Goal: Transaction & Acquisition: Purchase product/service

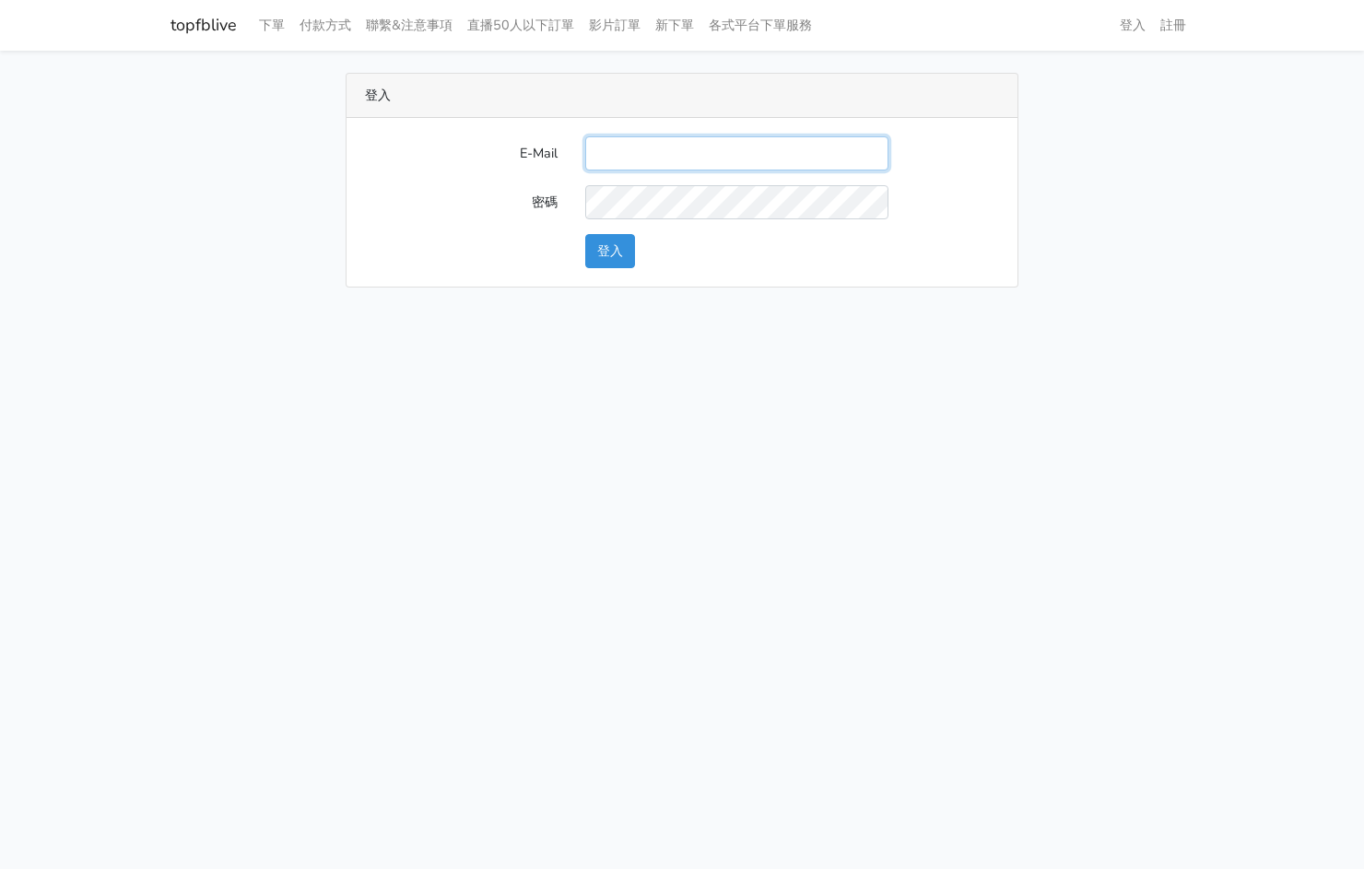
click at [758, 147] on input "E-Mail" at bounding box center [736, 153] width 303 height 34
type input "[EMAIL_ADDRESS][PERSON_NAME][DOMAIN_NAME]"
click at [612, 252] on button "登入" at bounding box center [610, 251] width 50 height 34
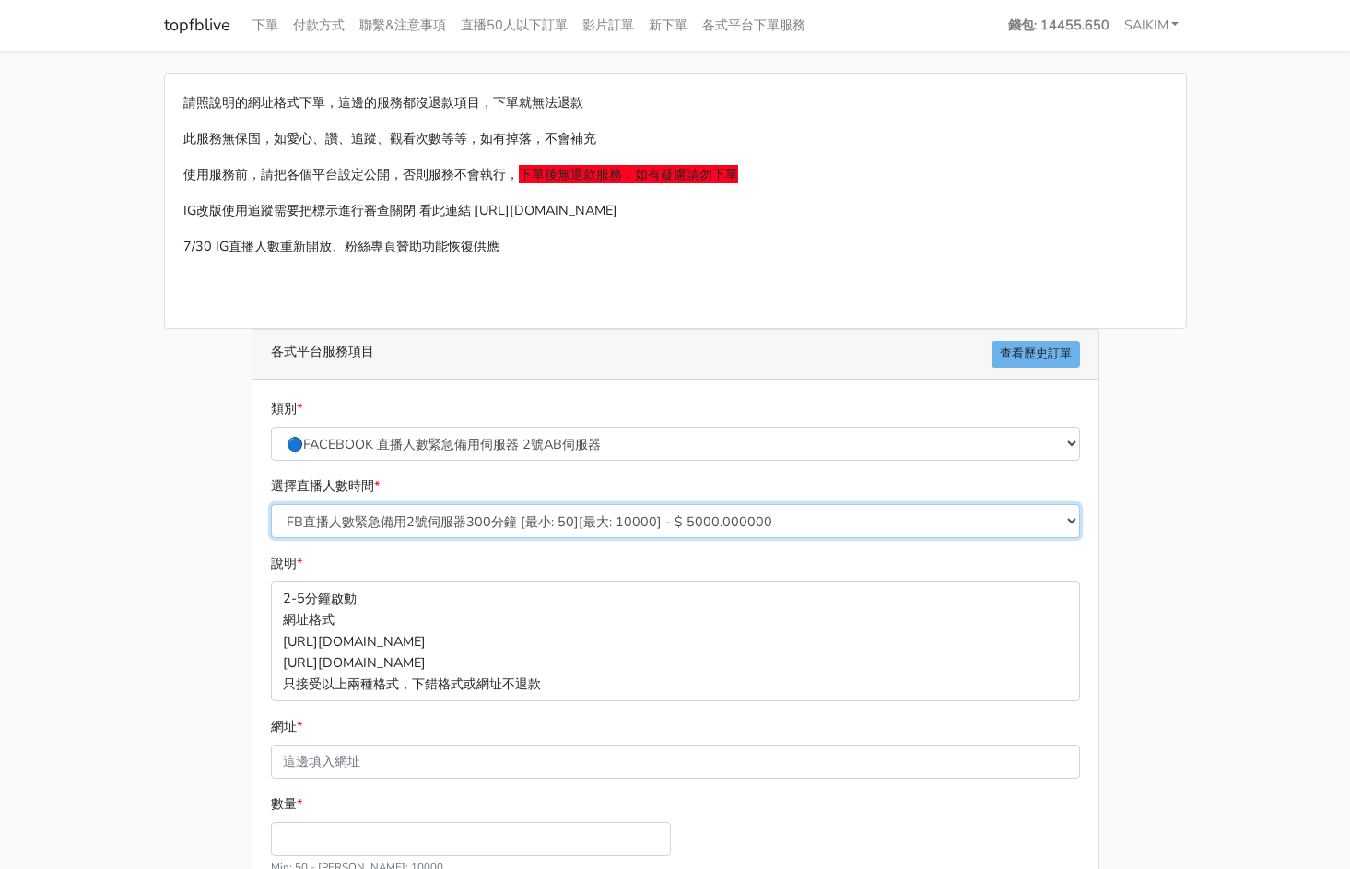
click at [602, 511] on select "FB直播人數緊急備用2號伺服器300分鐘 [最小: 50][最大: 10000] - $ 5000.000000 FB直播人數緊急備用2號伺服器60分鐘 [最…" at bounding box center [675, 521] width 809 height 34
select select "575"
click at [271, 504] on select "FB直播人數緊急備用2號伺服器300分鐘 [最小: 50][最大: 10000] - $ 5000.000000 FB直播人數緊急備用2號伺服器60分鐘 [最…" at bounding box center [675, 521] width 809 height 34
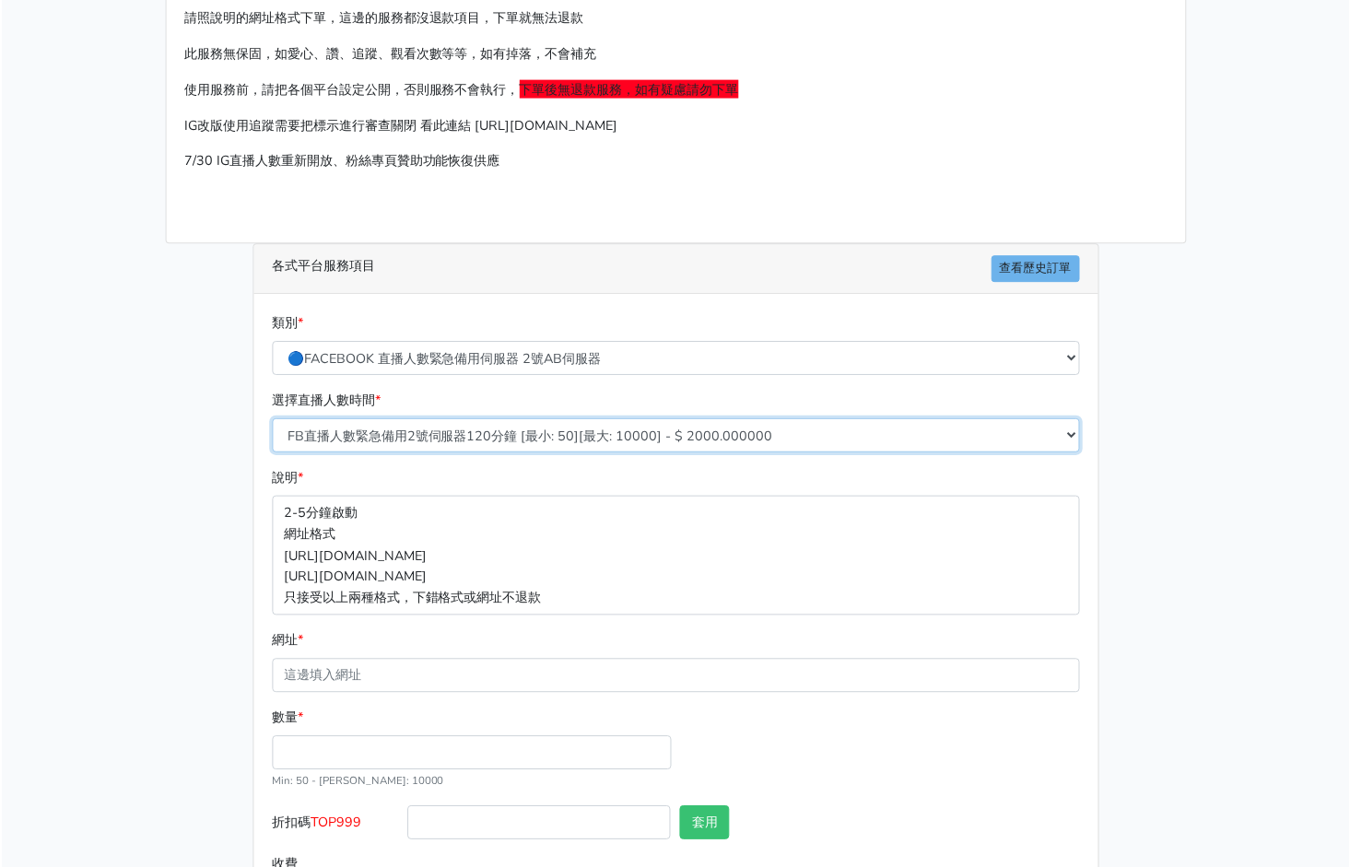
scroll to position [174, 0]
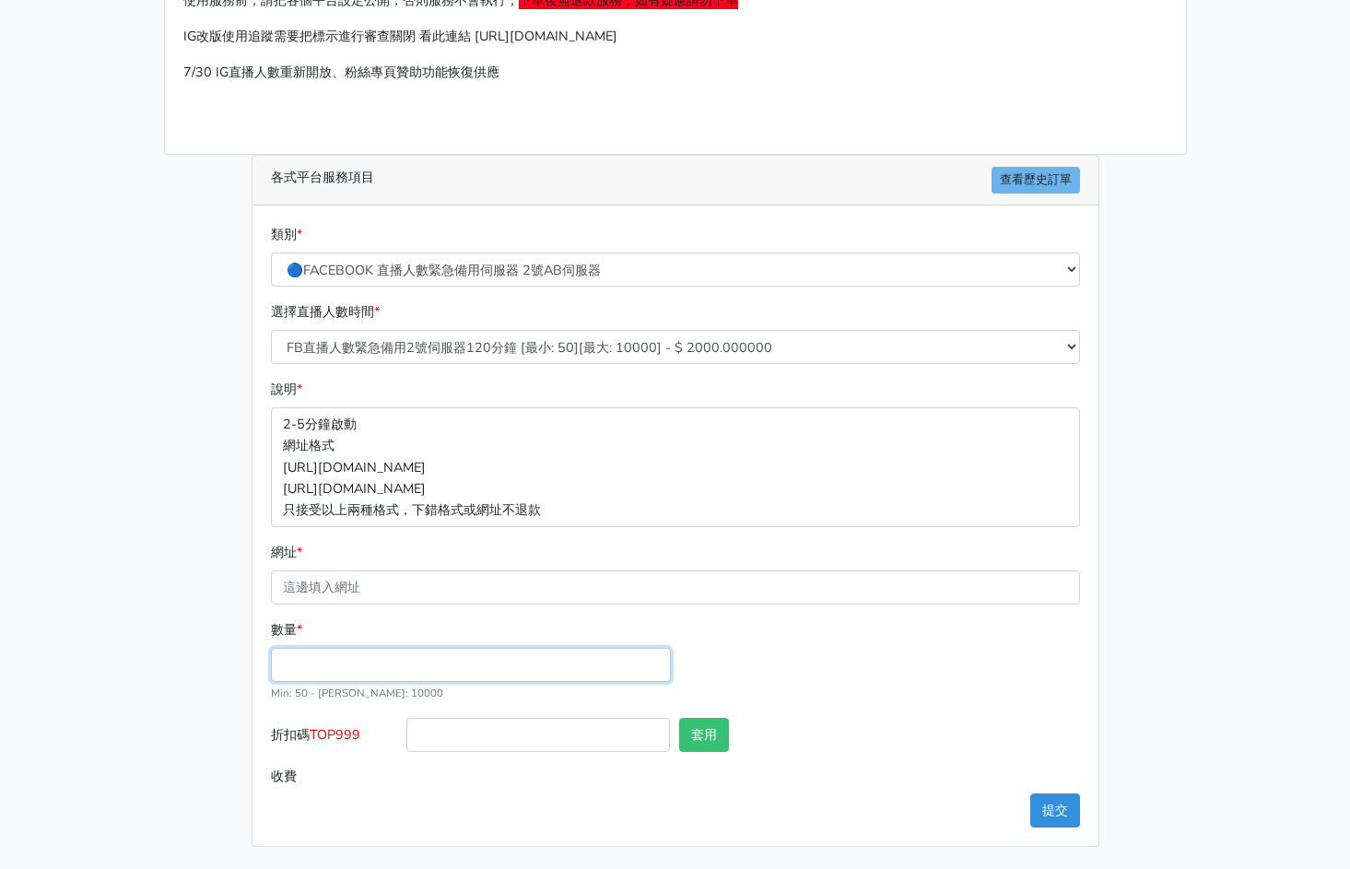
click at [379, 652] on input "數量 *" at bounding box center [471, 665] width 400 height 34
type input "100"
type input "200.000"
click at [345, 732] on span "TOP999" at bounding box center [335, 734] width 51 height 18
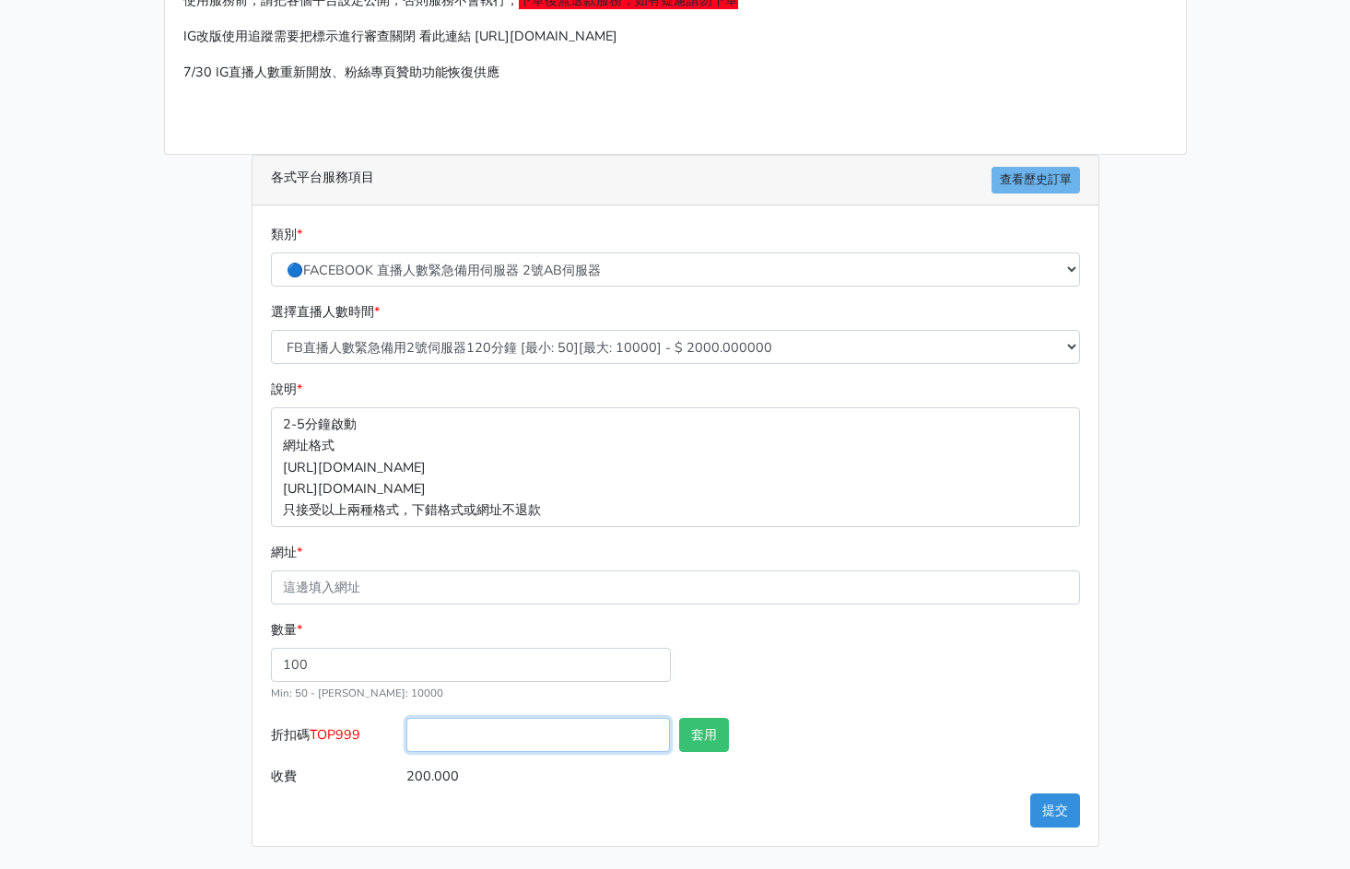
click at [406, 732] on input "折扣碼 TOP999" at bounding box center [538, 735] width 264 height 34
click at [345, 732] on span "TOP999" at bounding box center [335, 734] width 51 height 18
click at [406, 732] on input "折扣碼 TOP999" at bounding box center [538, 735] width 264 height 34
click at [345, 732] on span "TOP999" at bounding box center [335, 734] width 51 height 18
click at [406, 732] on input "折扣碼 TOP999" at bounding box center [538, 735] width 264 height 34
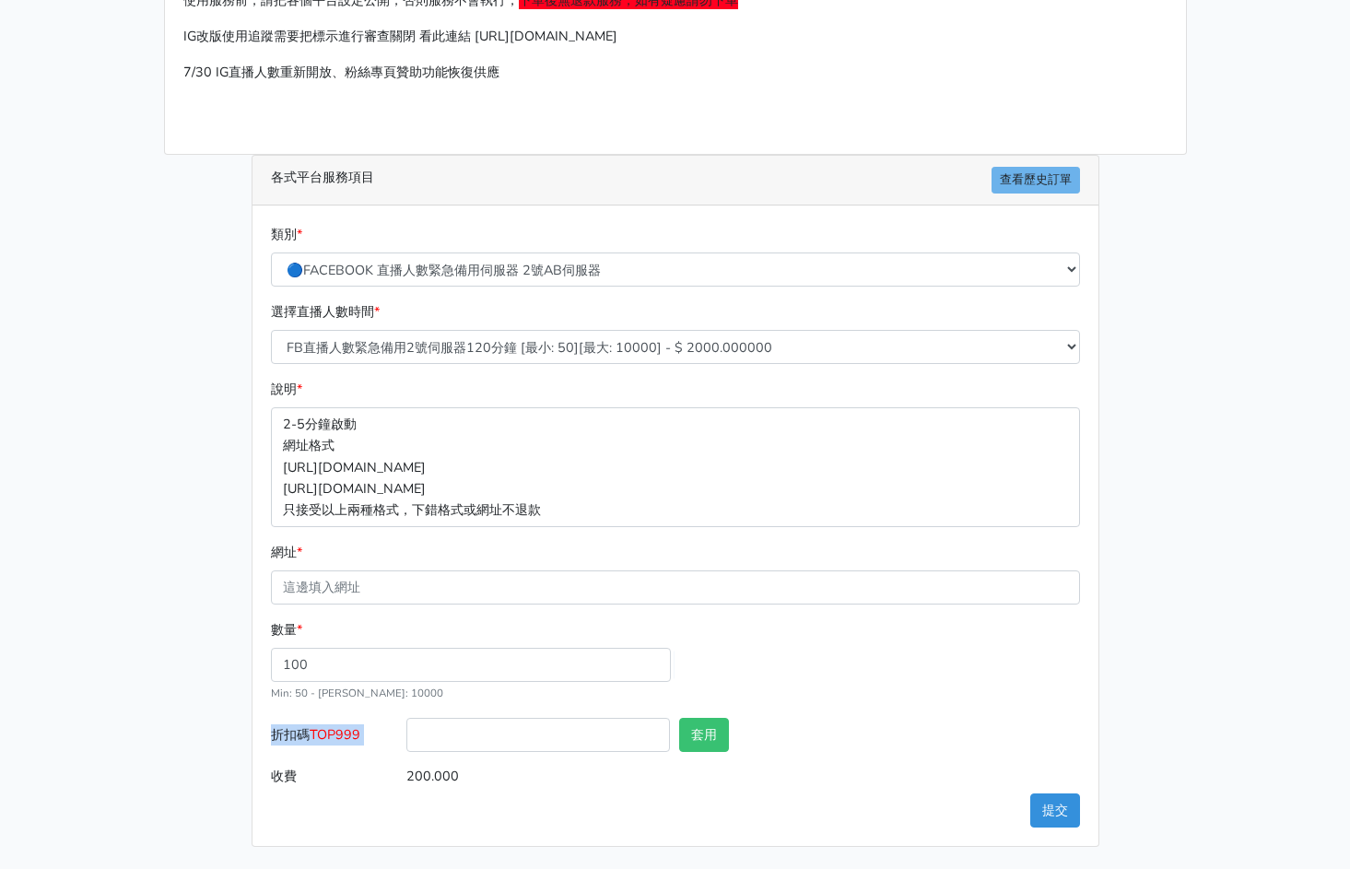
click at [345, 732] on span "TOP999" at bounding box center [335, 734] width 51 height 18
click at [406, 732] on input "折扣碼 TOP999" at bounding box center [538, 735] width 264 height 34
click at [345, 732] on span "TOP999" at bounding box center [335, 734] width 51 height 18
click at [406, 732] on input "折扣碼 TOP999" at bounding box center [538, 735] width 264 height 34
copy span "TOP999"
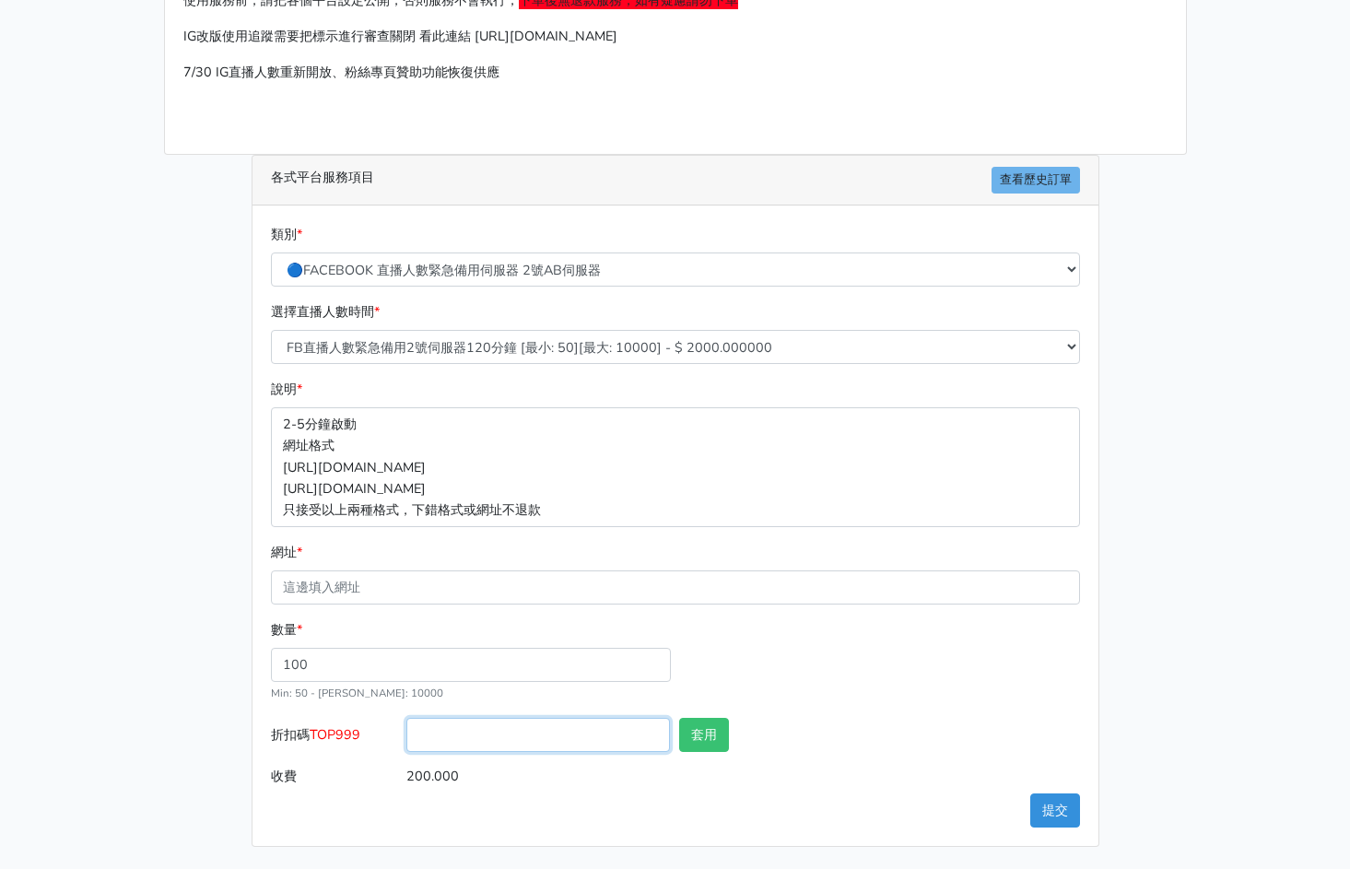
click at [486, 725] on input "折扣碼 TOP999" at bounding box center [538, 735] width 264 height 34
paste input "TOP999"
type input "TOP456"
click at [696, 726] on button "套用" at bounding box center [704, 735] width 50 height 34
type input "套用成功"
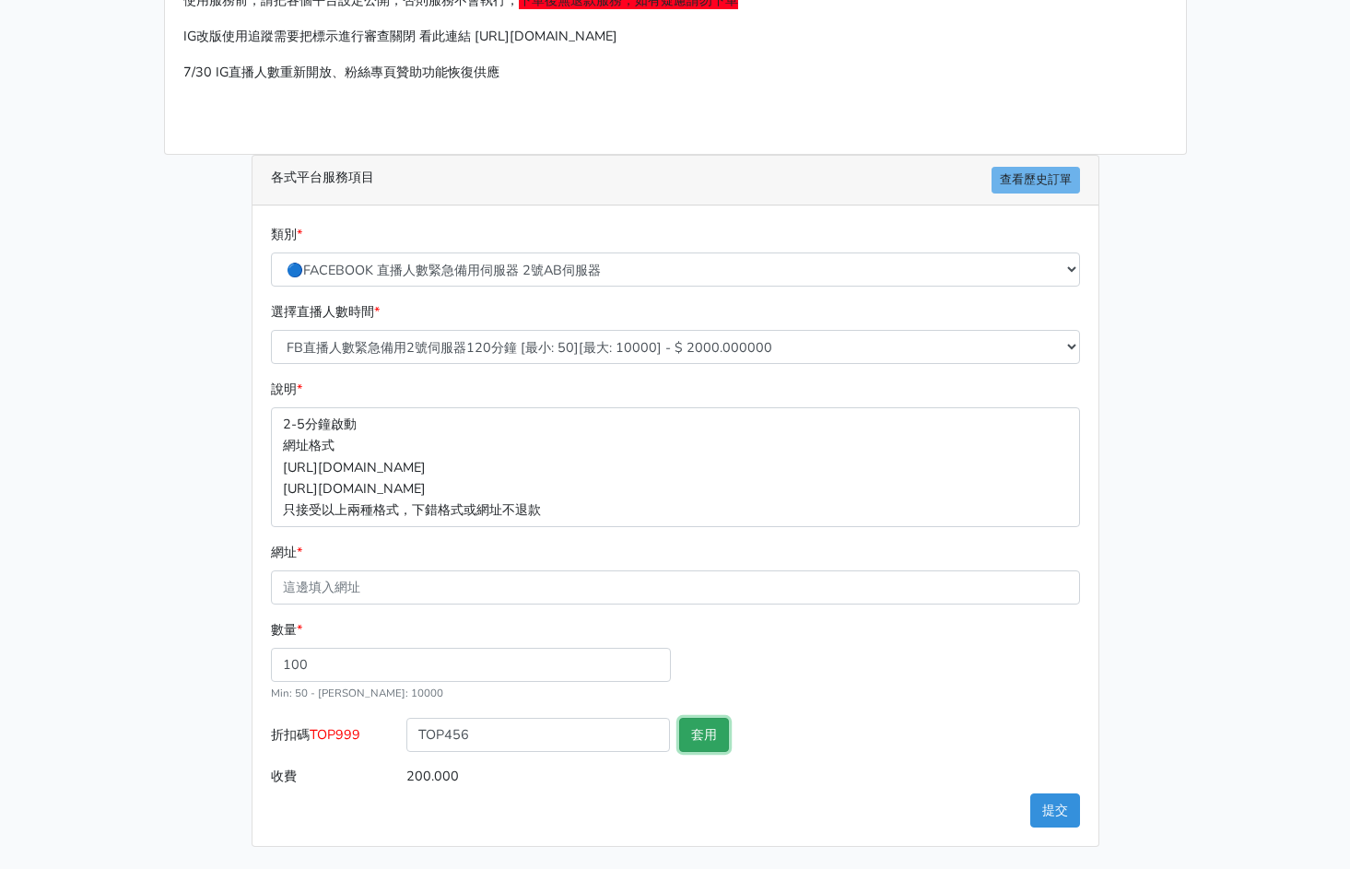
type input "192.000"
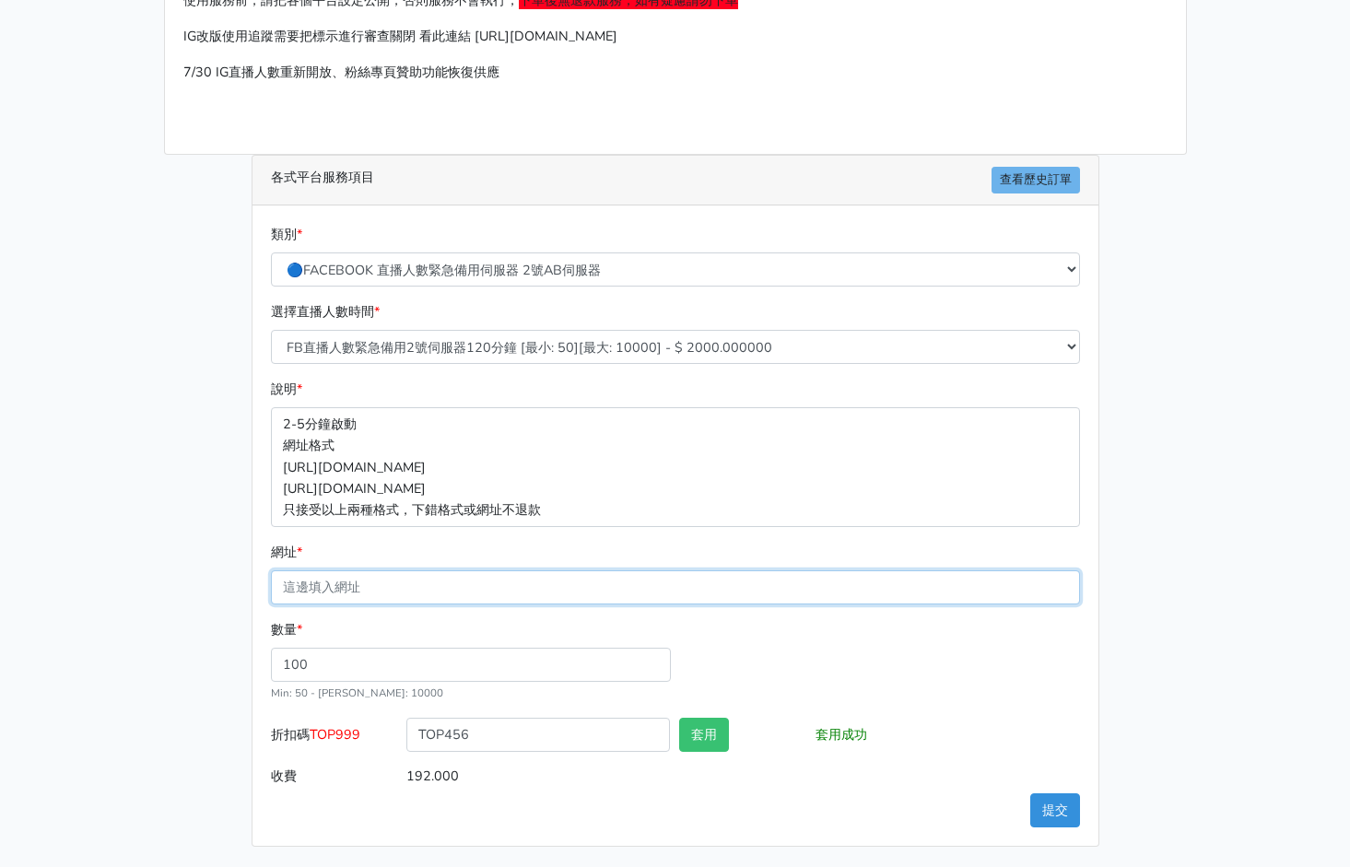
click at [407, 577] on input "網址 *" at bounding box center [675, 587] width 809 height 34
paste input "https://www.facebook.com/100064724107632/videos/1749881669025809"
type input "https://www.facebook.com/100064724107632/videos/1749881669025809"
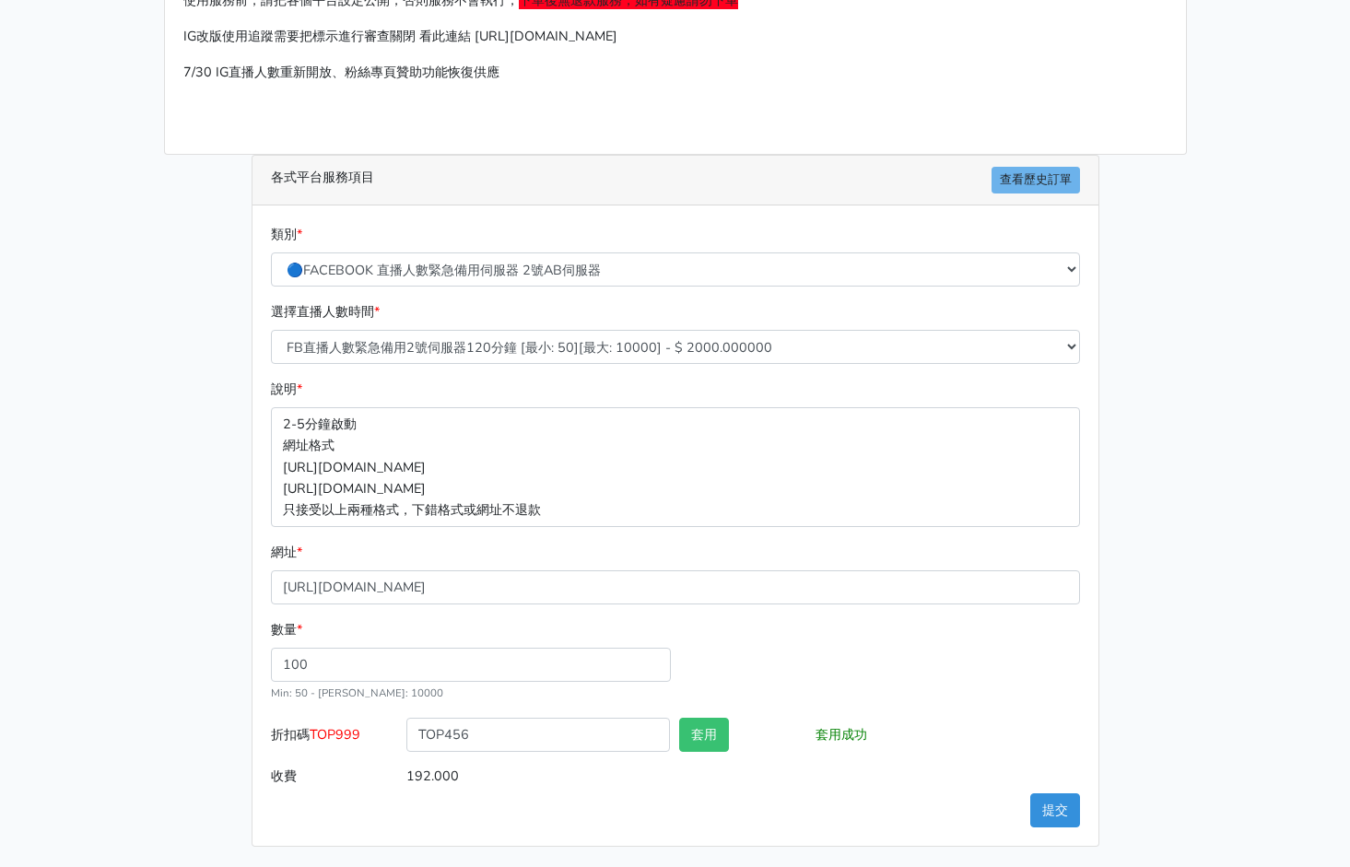
click at [717, 756] on div "套用" at bounding box center [742, 738] width 136 height 41
drag, startPoint x: 707, startPoint y: 734, endPoint x: 705, endPoint y: 720, distance: 14.9
click at [705, 732] on button "套用" at bounding box center [704, 735] width 50 height 34
click at [1049, 816] on button "提交" at bounding box center [1055, 810] width 50 height 34
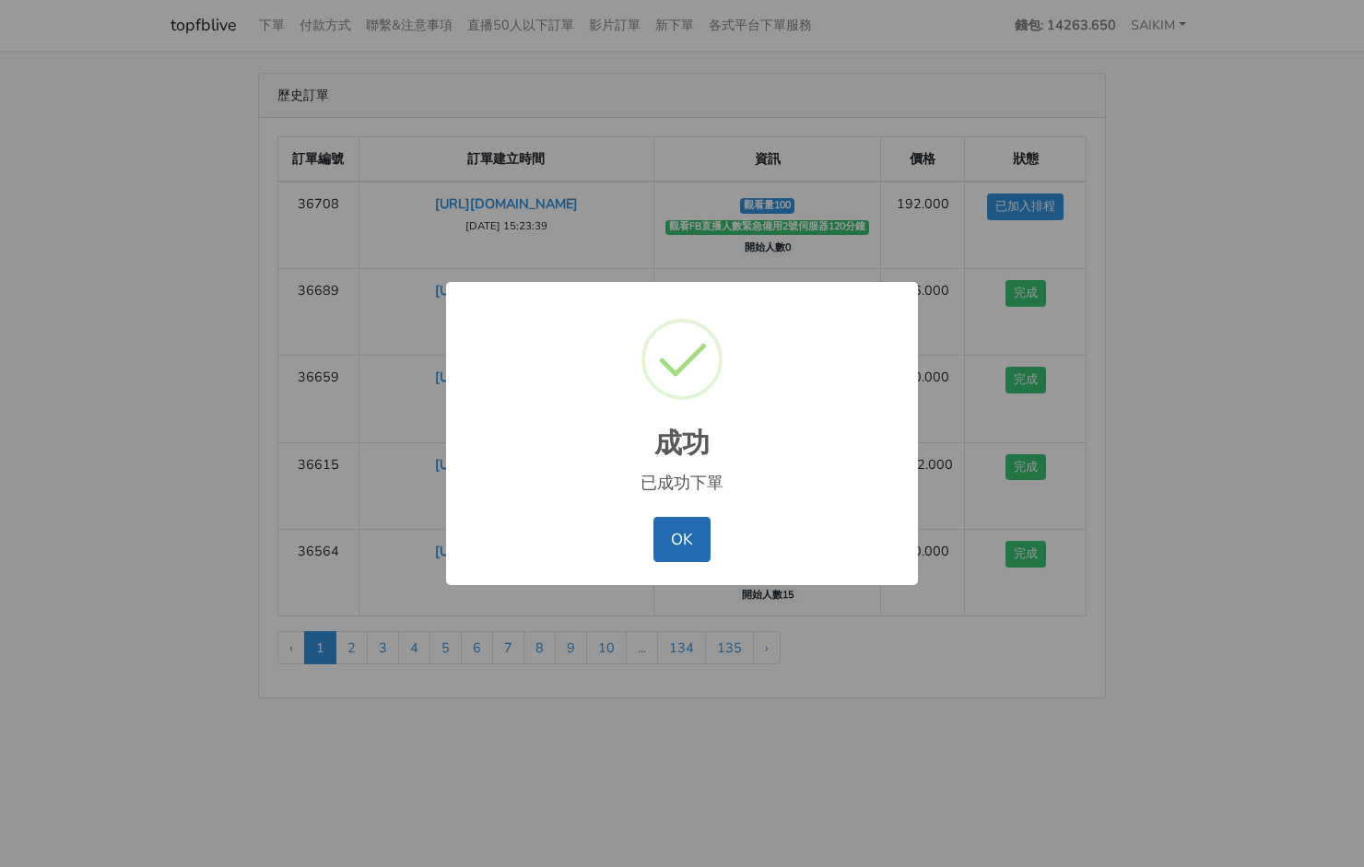
click at [670, 527] on button "OK" at bounding box center [681, 539] width 56 height 44
